Goal: Transaction & Acquisition: Purchase product/service

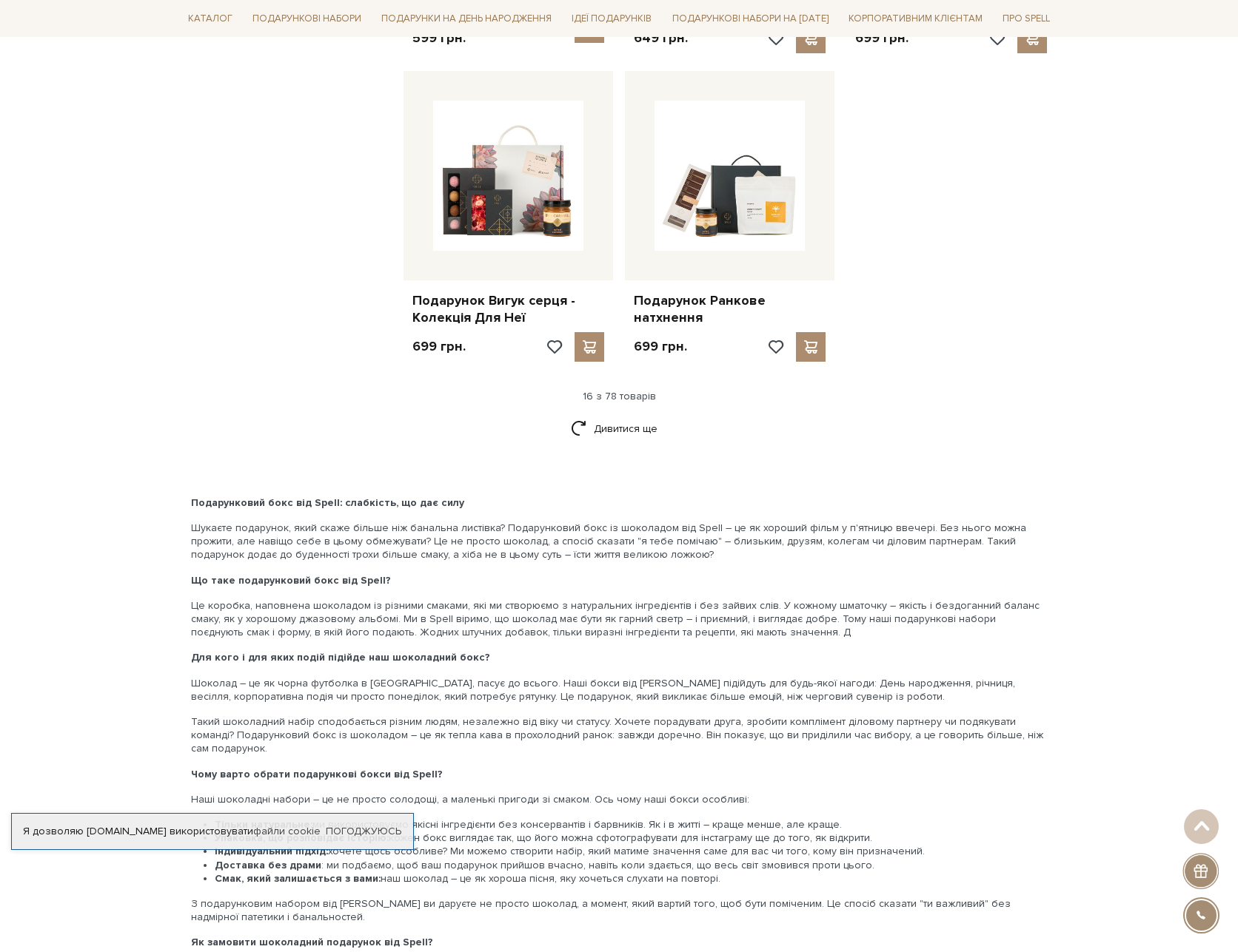
scroll to position [1776, 0]
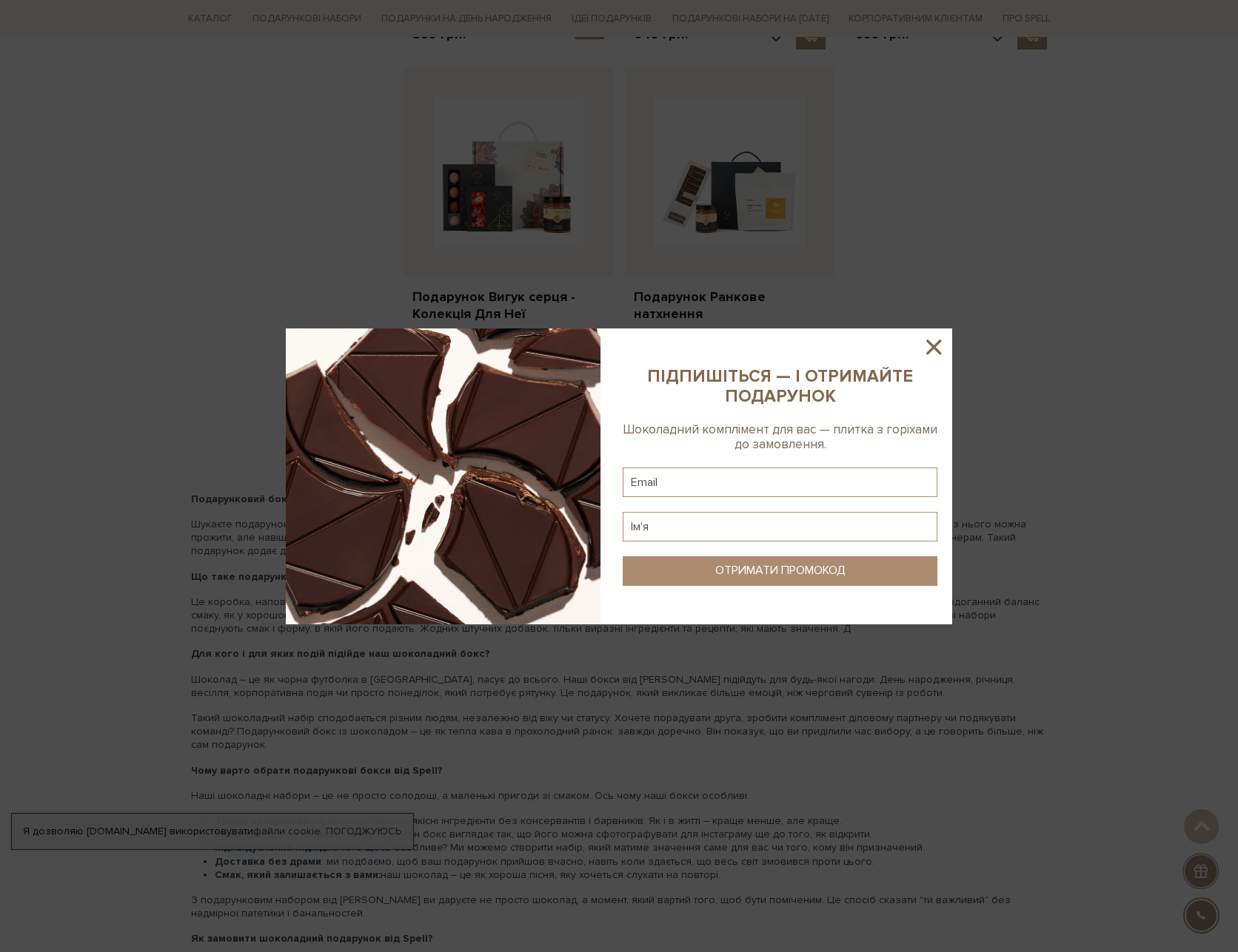
click at [928, 352] on icon at bounding box center [933, 348] width 25 height 25
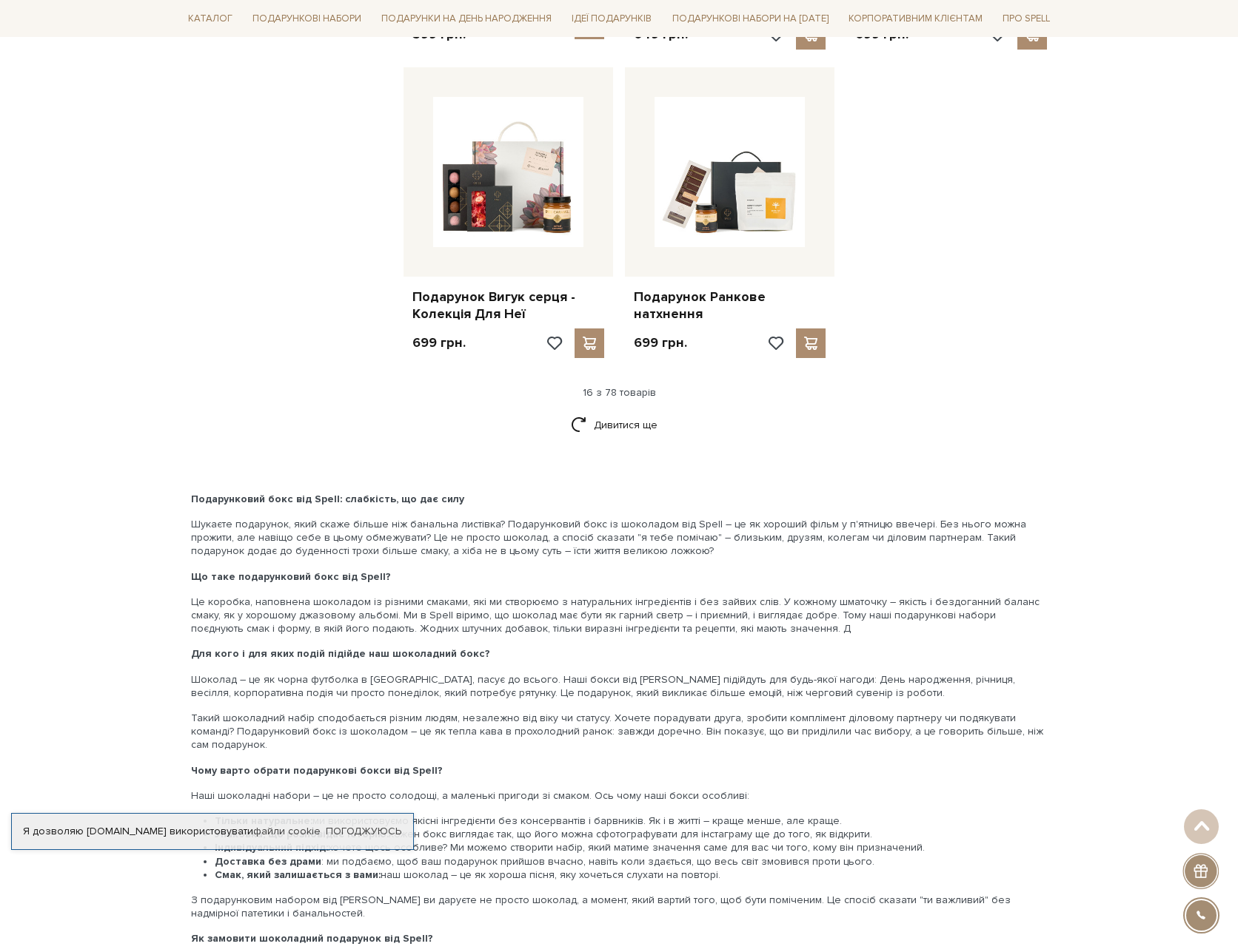
click at [601, 387] on div "16 з 78 товарів" at bounding box center [618, 393] width 886 height 14
click at [623, 427] on link "Дивитися ще" at bounding box center [618, 425] width 96 height 26
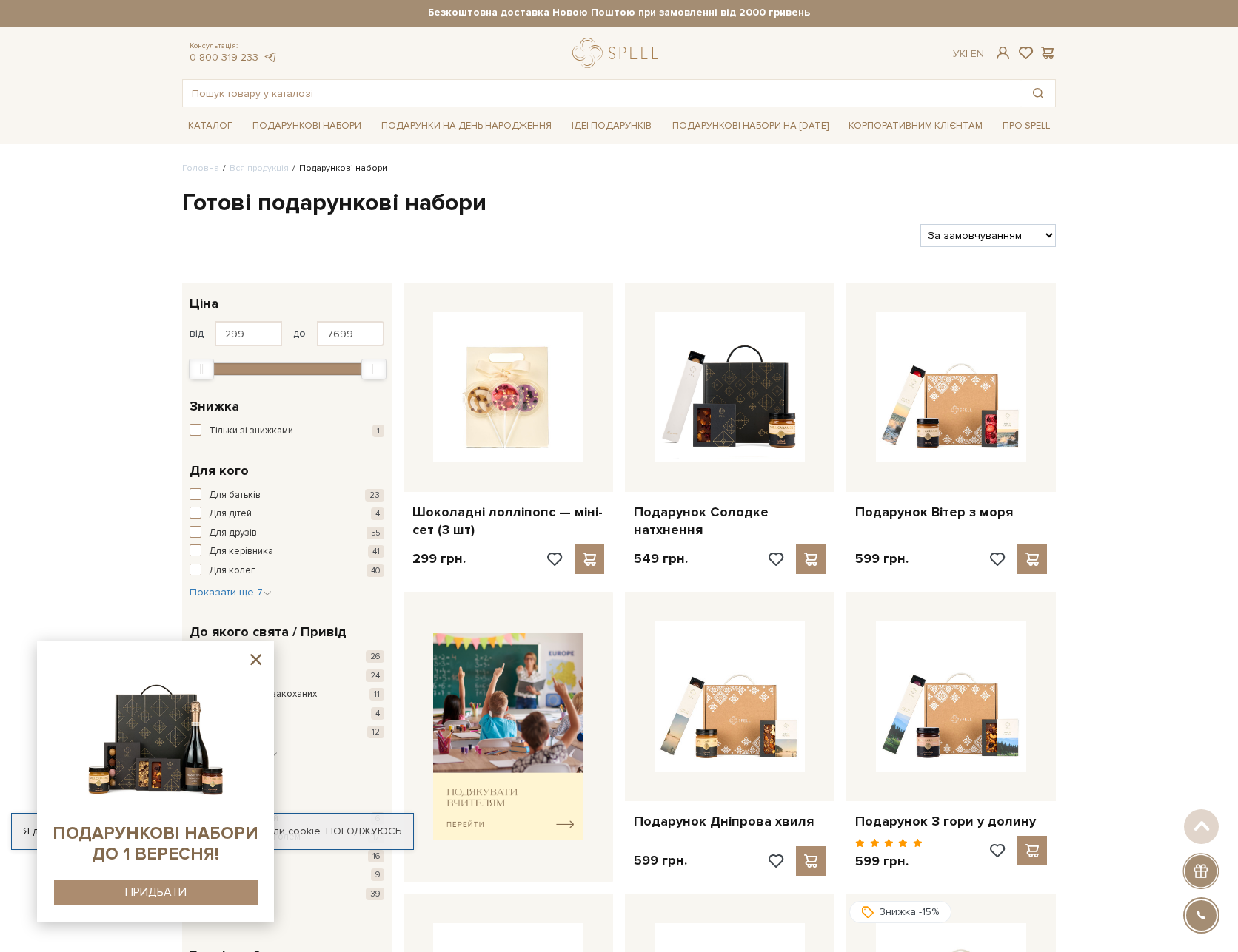
scroll to position [0, 0]
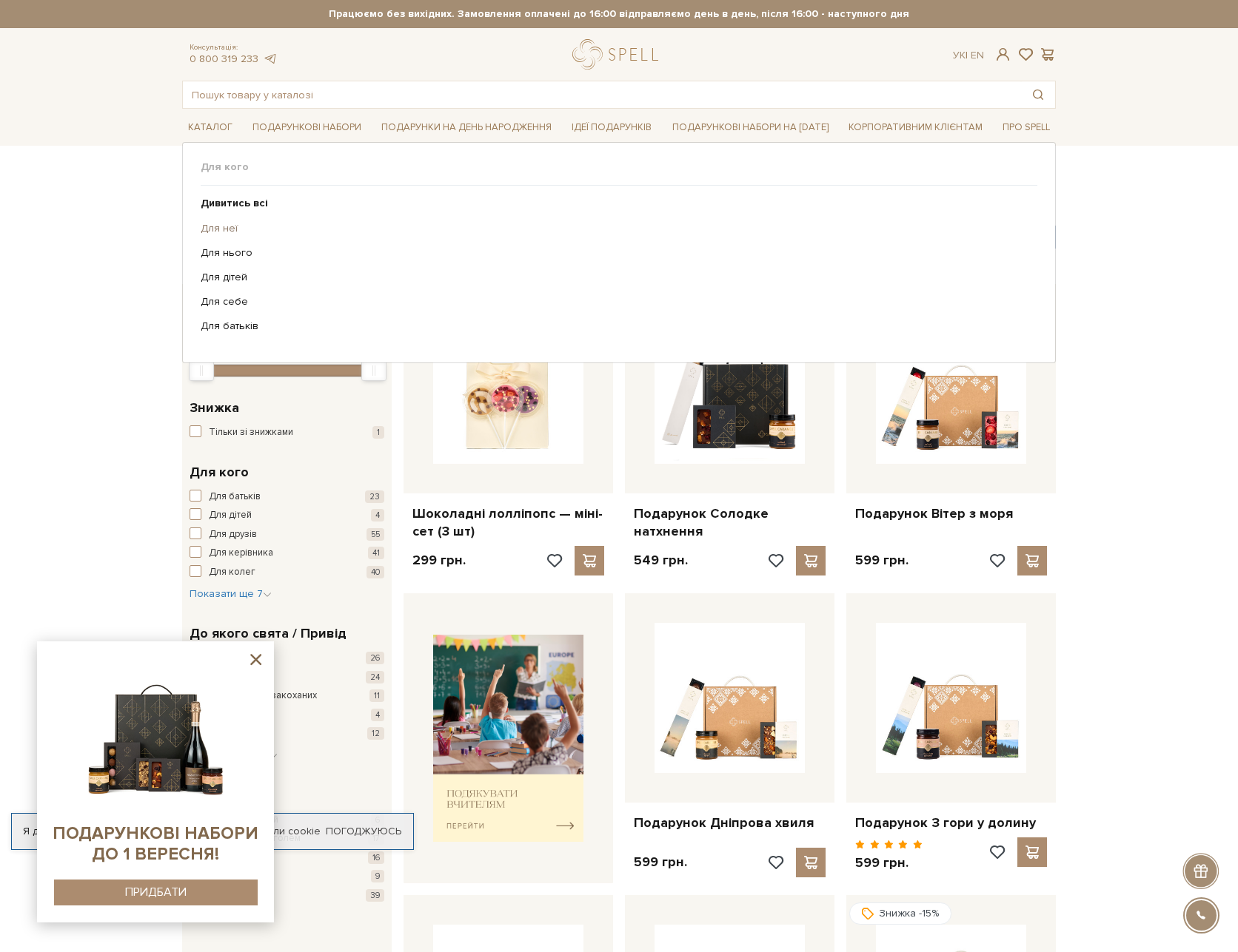
click at [220, 232] on link "Для неї" at bounding box center [613, 228] width 825 height 14
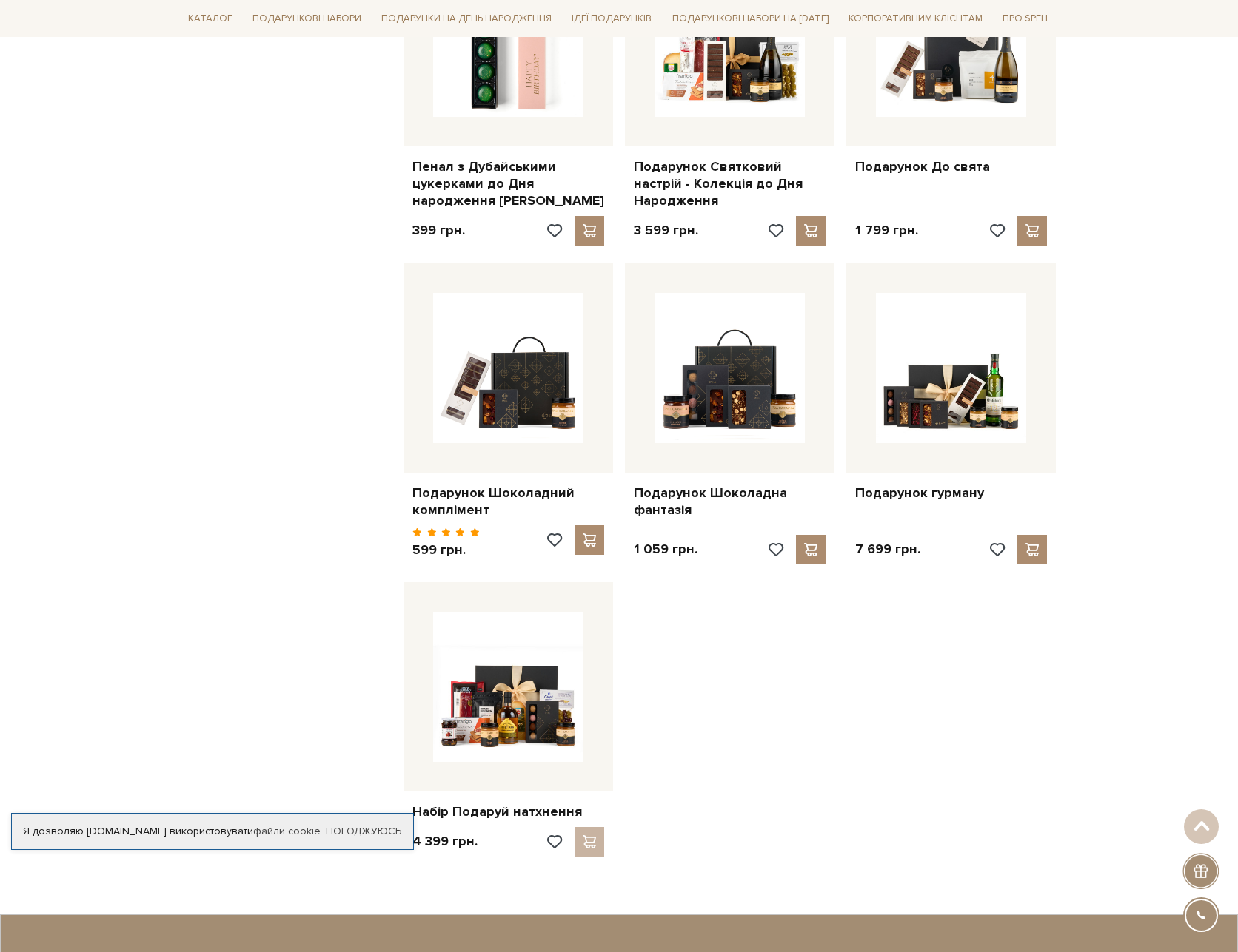
scroll to position [799, 0]
